Goal: Information Seeking & Learning: Learn about a topic

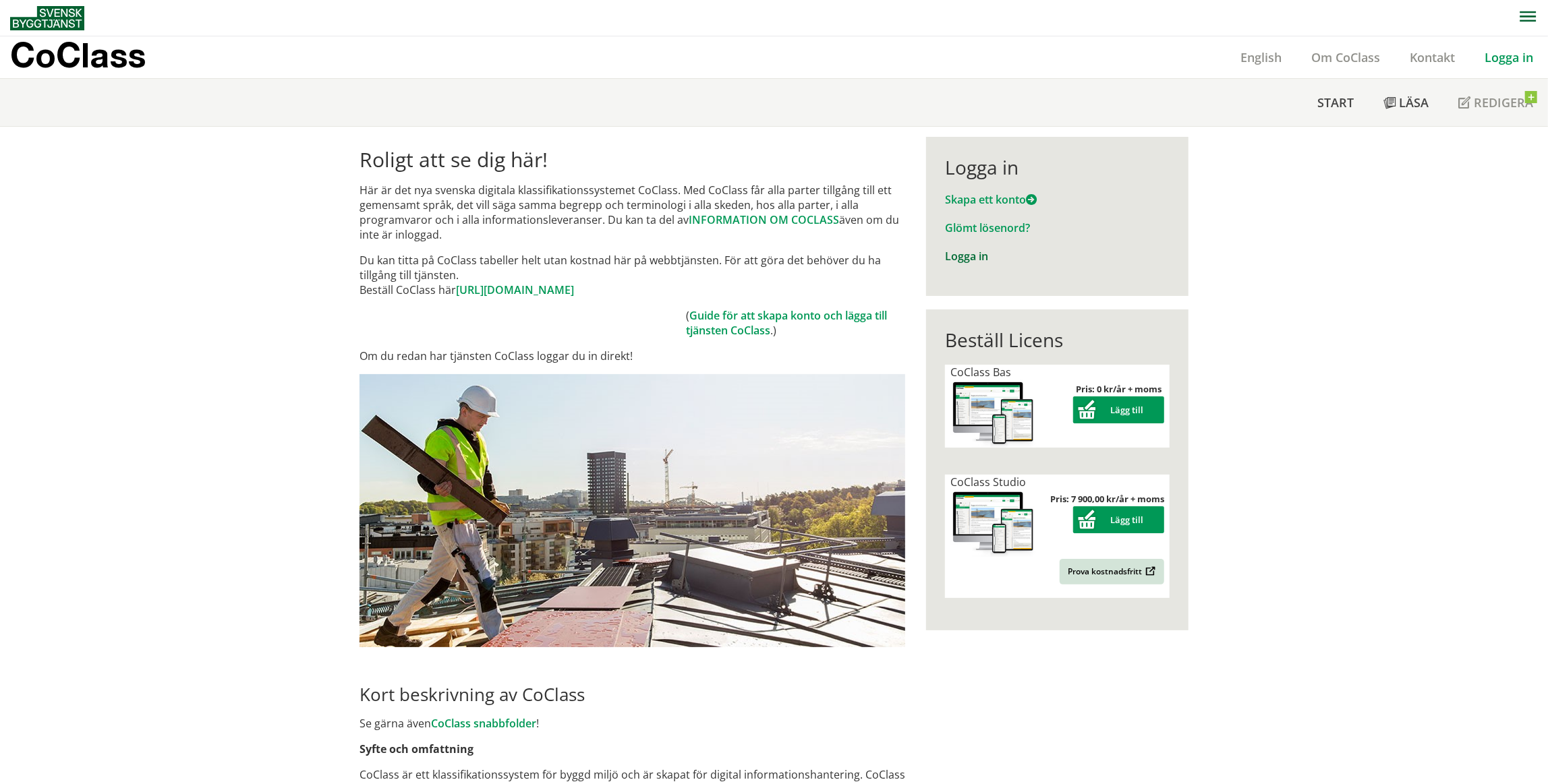
click at [968, 263] on link "Logga in" at bounding box center [967, 256] width 43 height 15
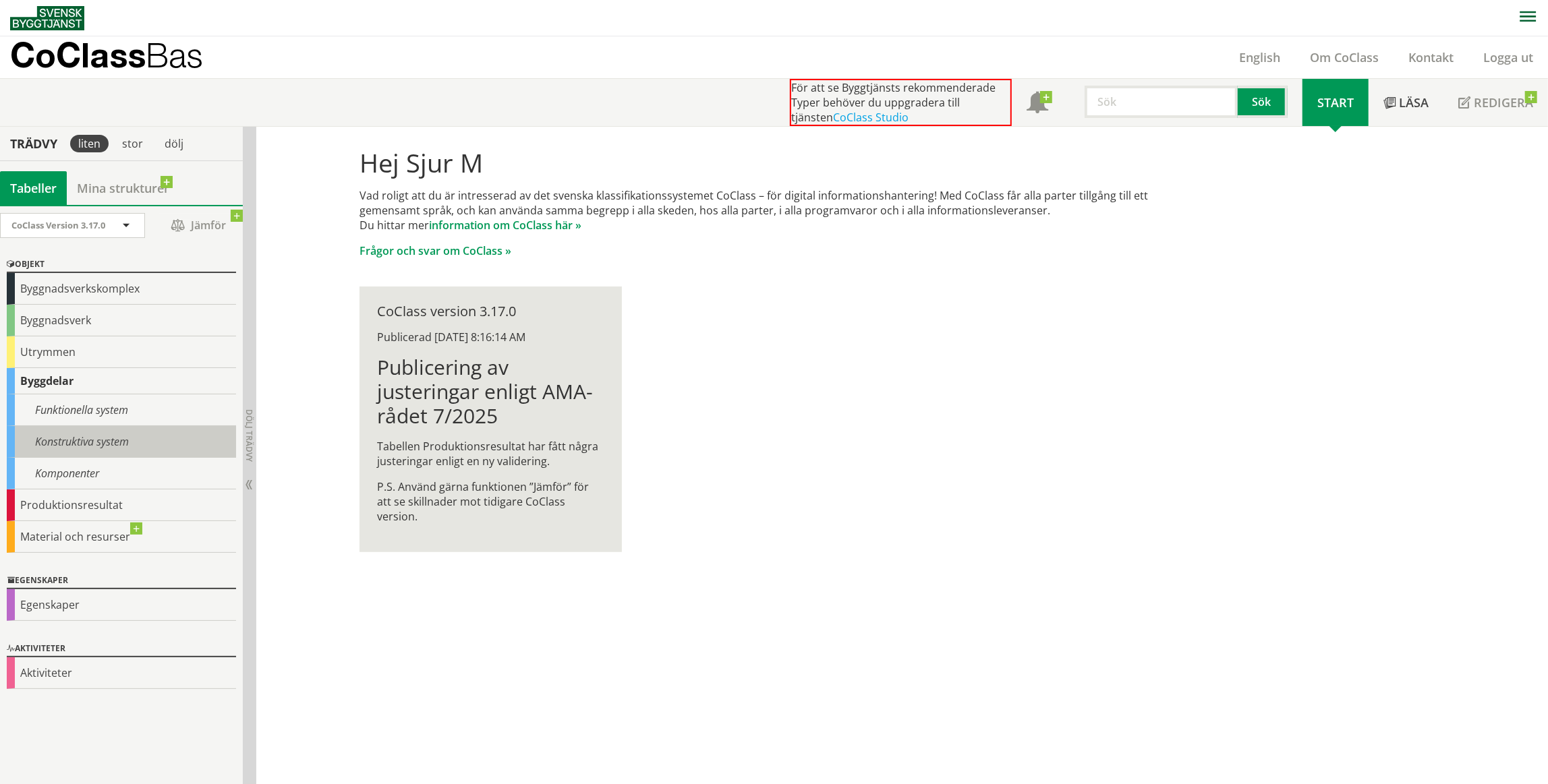
click at [94, 437] on div "Konstruktiva system" at bounding box center [121, 442] width 229 height 31
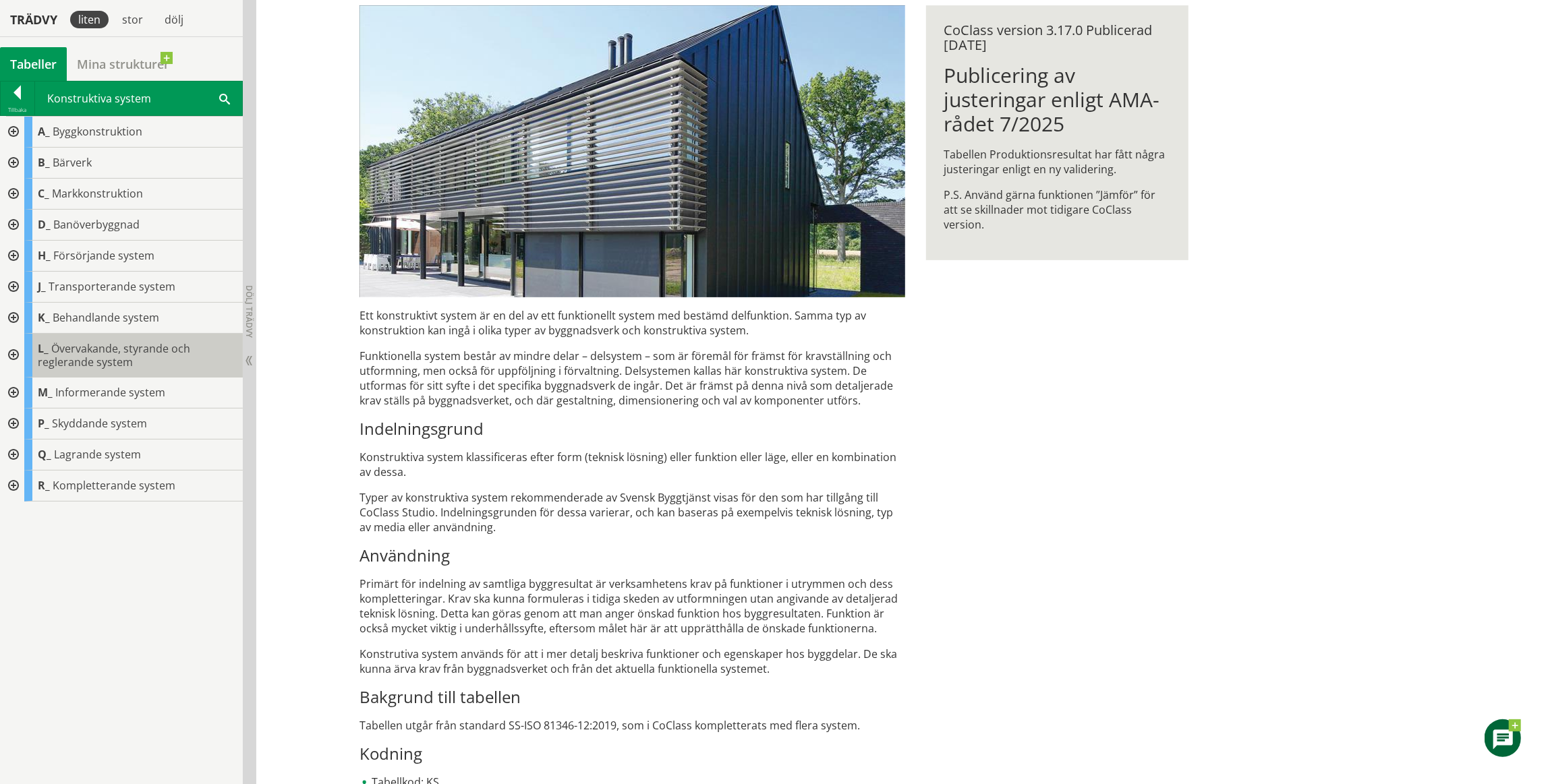
scroll to position [203, 0]
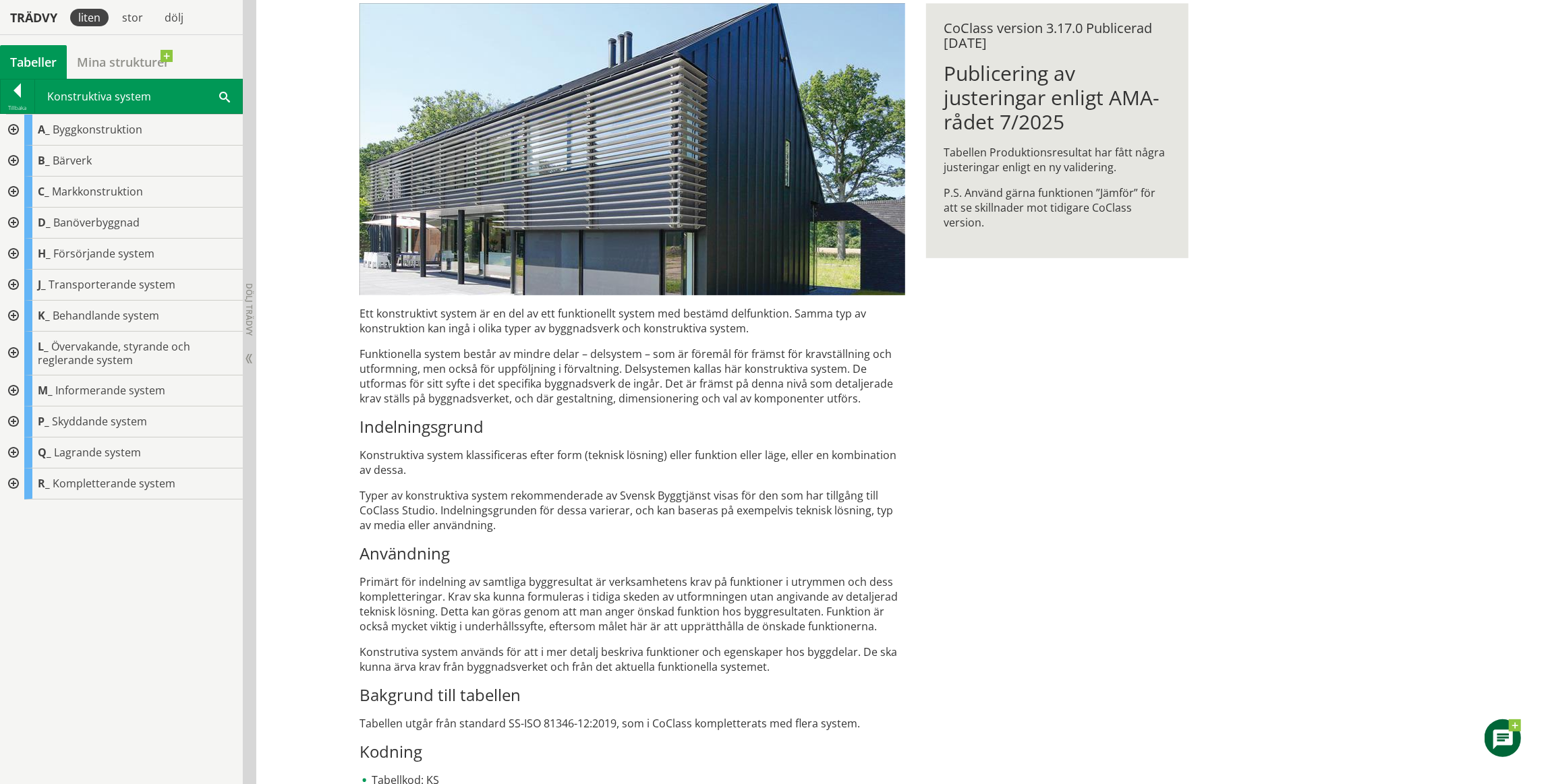
click at [9, 191] on div at bounding box center [12, 193] width 24 height 31
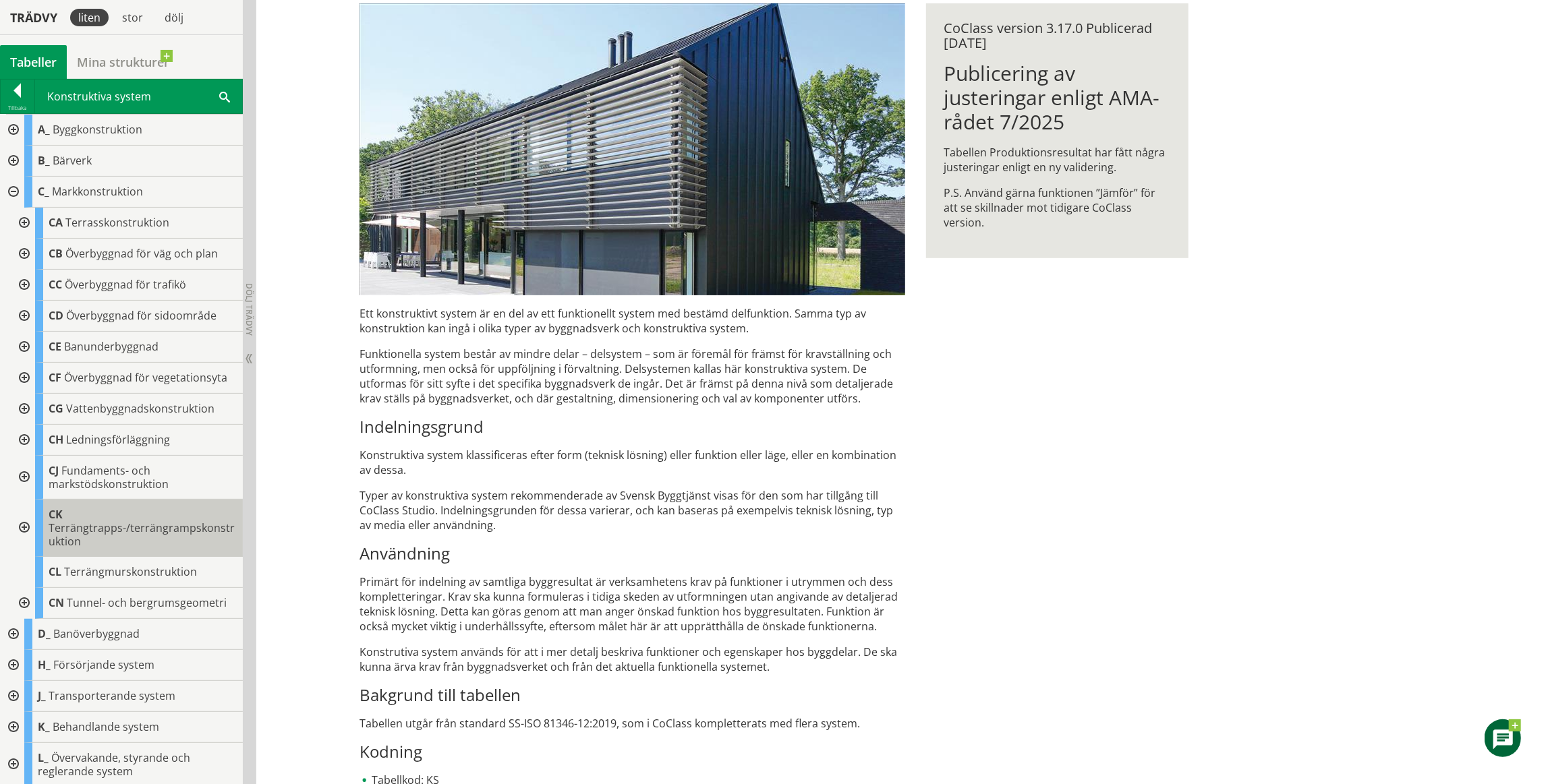
click at [123, 521] on span "Terrängtrapps-/terrängrampskonstruktion" at bounding box center [142, 534] width 186 height 29
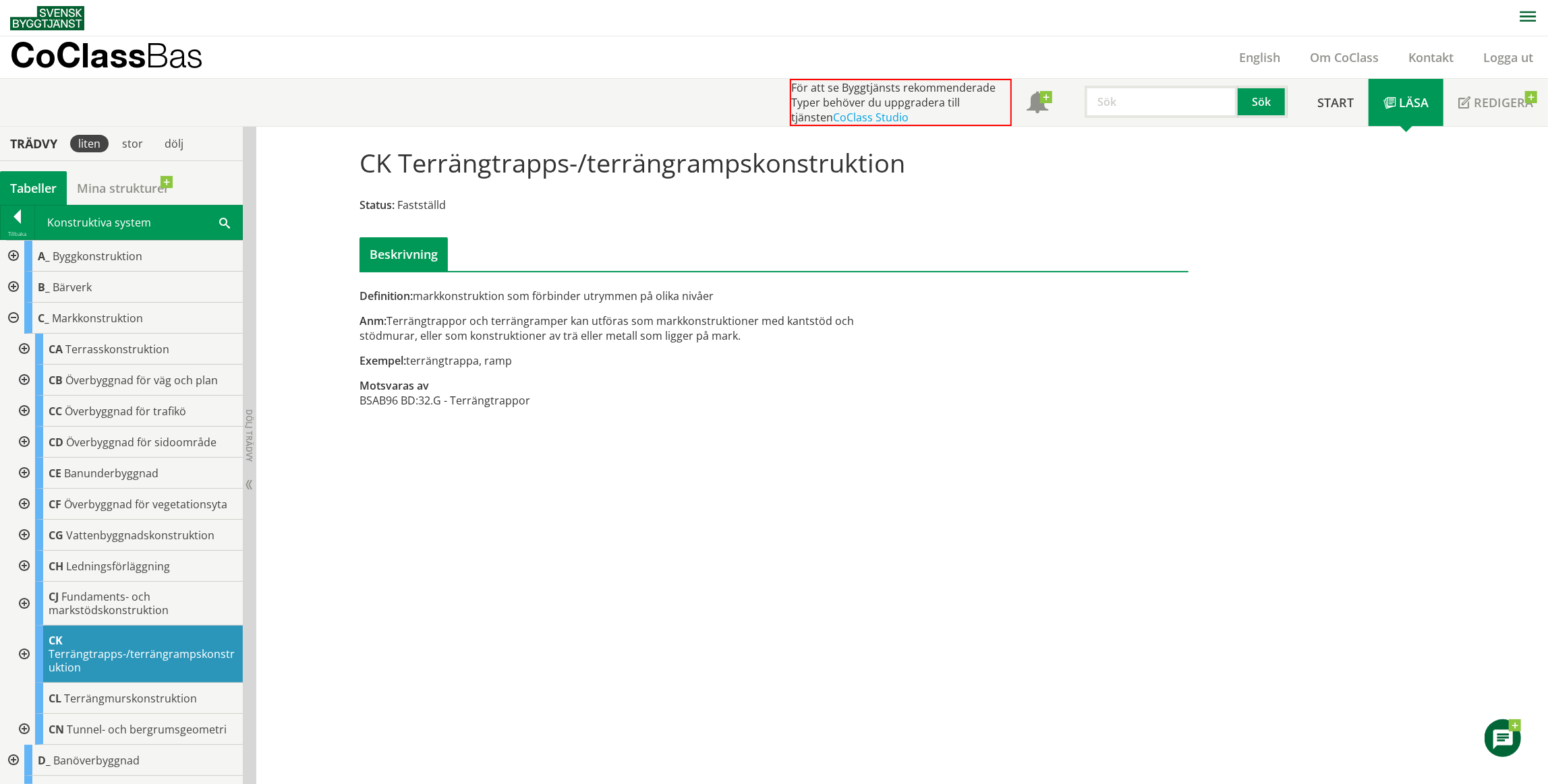
click at [453, 167] on h1 "CK Terrängtrapps-/terrängrampskonstruktion" at bounding box center [632, 162] width 545 height 29
click at [416, 323] on div "Anm: Terrängtrappor och terrängramper kan utföras som markkonstruktioner med ka…" at bounding box center [632, 328] width 545 height 29
drag, startPoint x: 416, startPoint y: 323, endPoint x: 621, endPoint y: 331, distance: 205.2
click at [621, 331] on div "Anm: Terrängtrappor och terrängramper kan utföras som markkonstruktioner med ka…" at bounding box center [632, 328] width 545 height 29
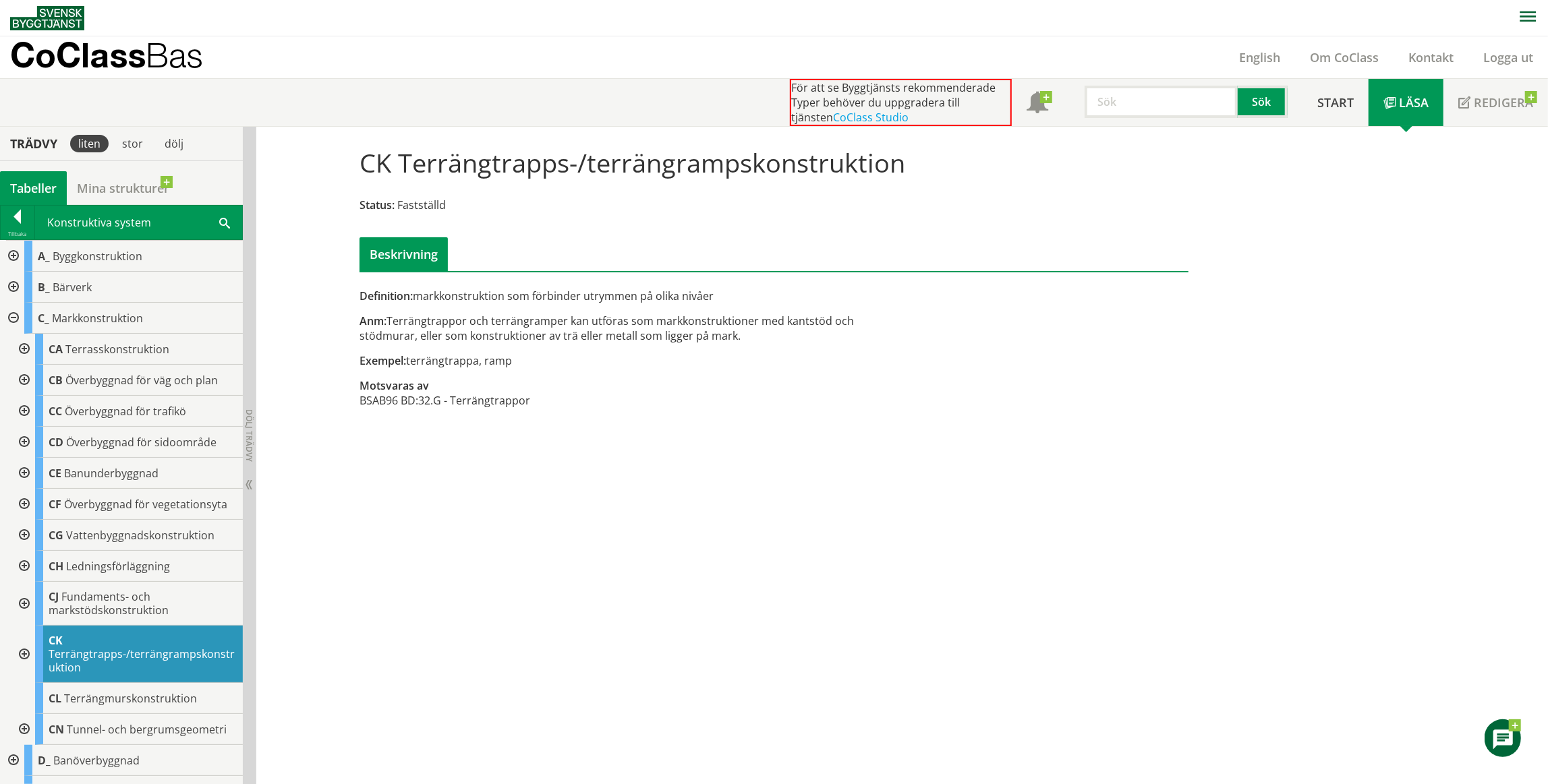
click at [674, 494] on div "CK Terrängtrapps-/terrängrampskonstruktion Status: Fastställd Beskrivning Defin…" at bounding box center [902, 456] width 1292 height 659
